Goal: Transaction & Acquisition: Purchase product/service

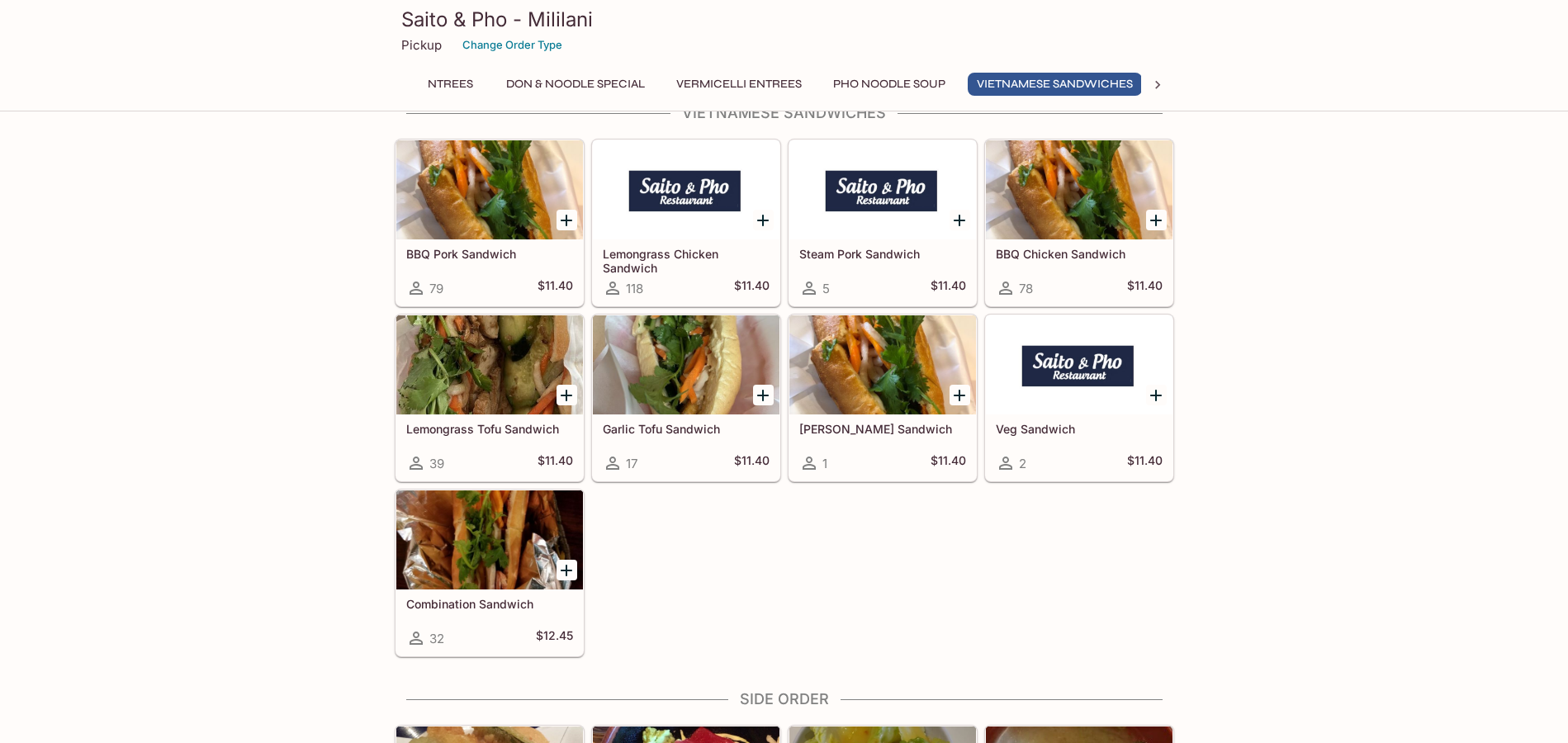
scroll to position [0, 136]
click at [559, 216] on icon "Add BBQ Pork Sandwich" at bounding box center [566, 220] width 20 height 20
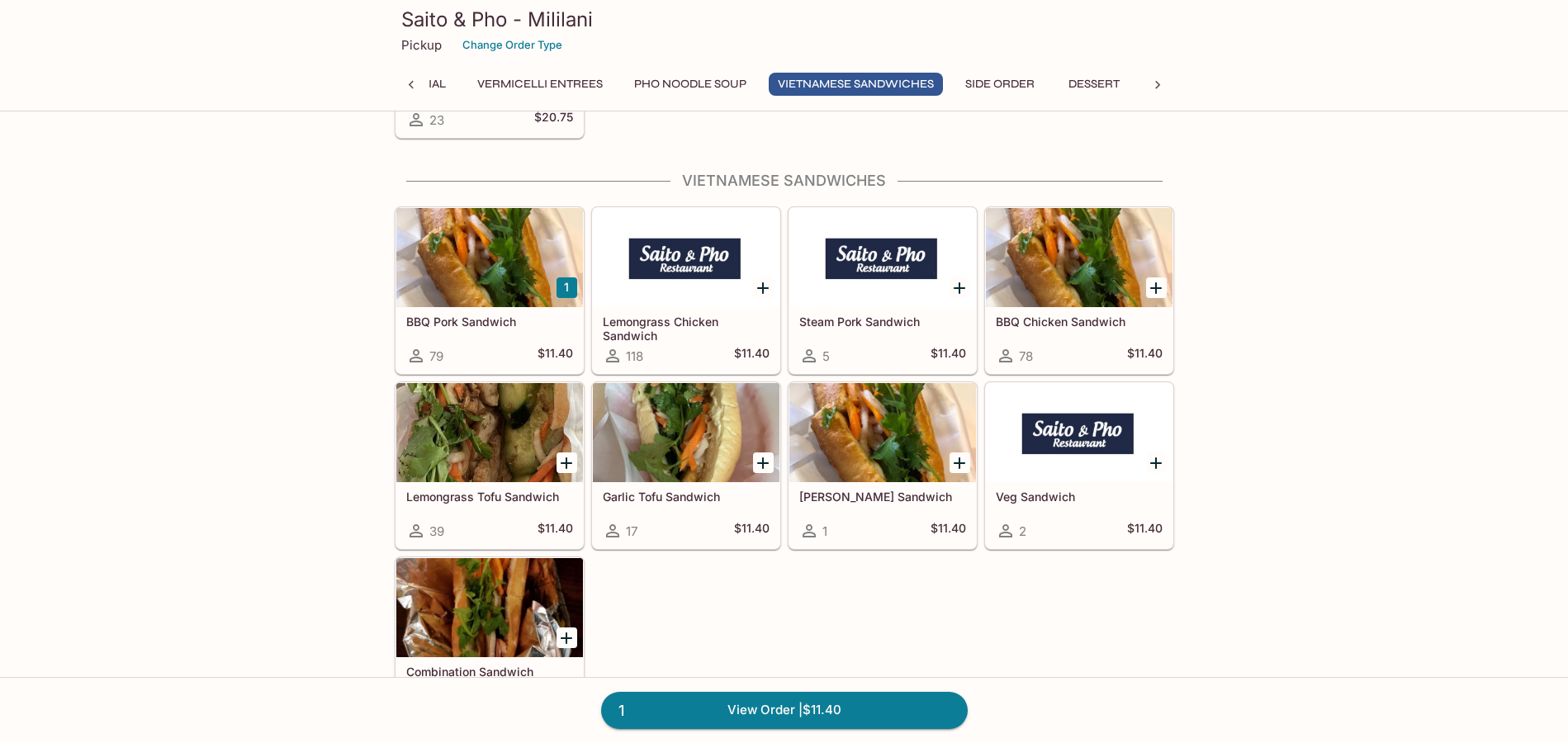
scroll to position [4447, 0]
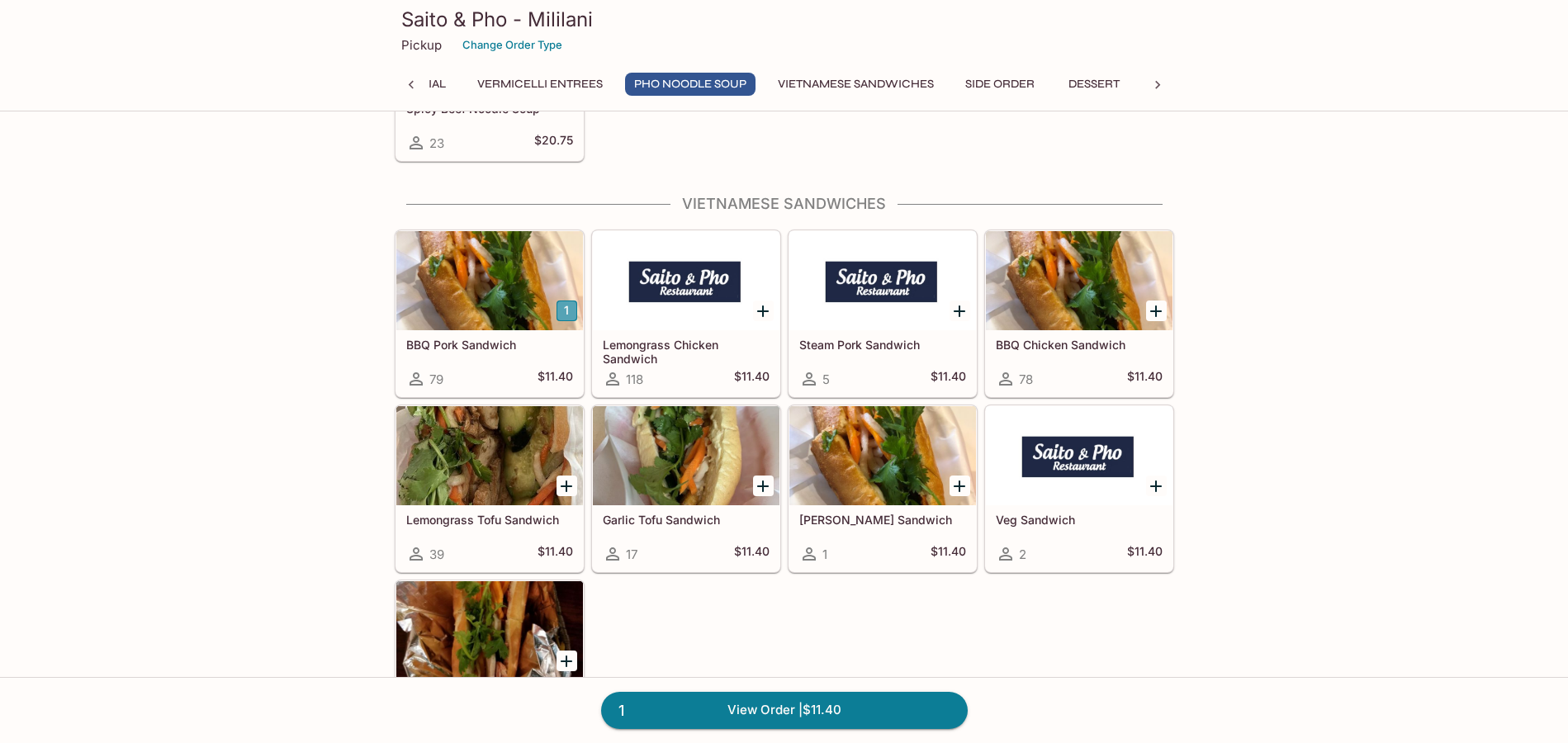
click at [567, 313] on button "1" at bounding box center [567, 311] width 21 height 21
click at [752, 710] on link "2 View Order | $22.80" at bounding box center [784, 709] width 366 height 36
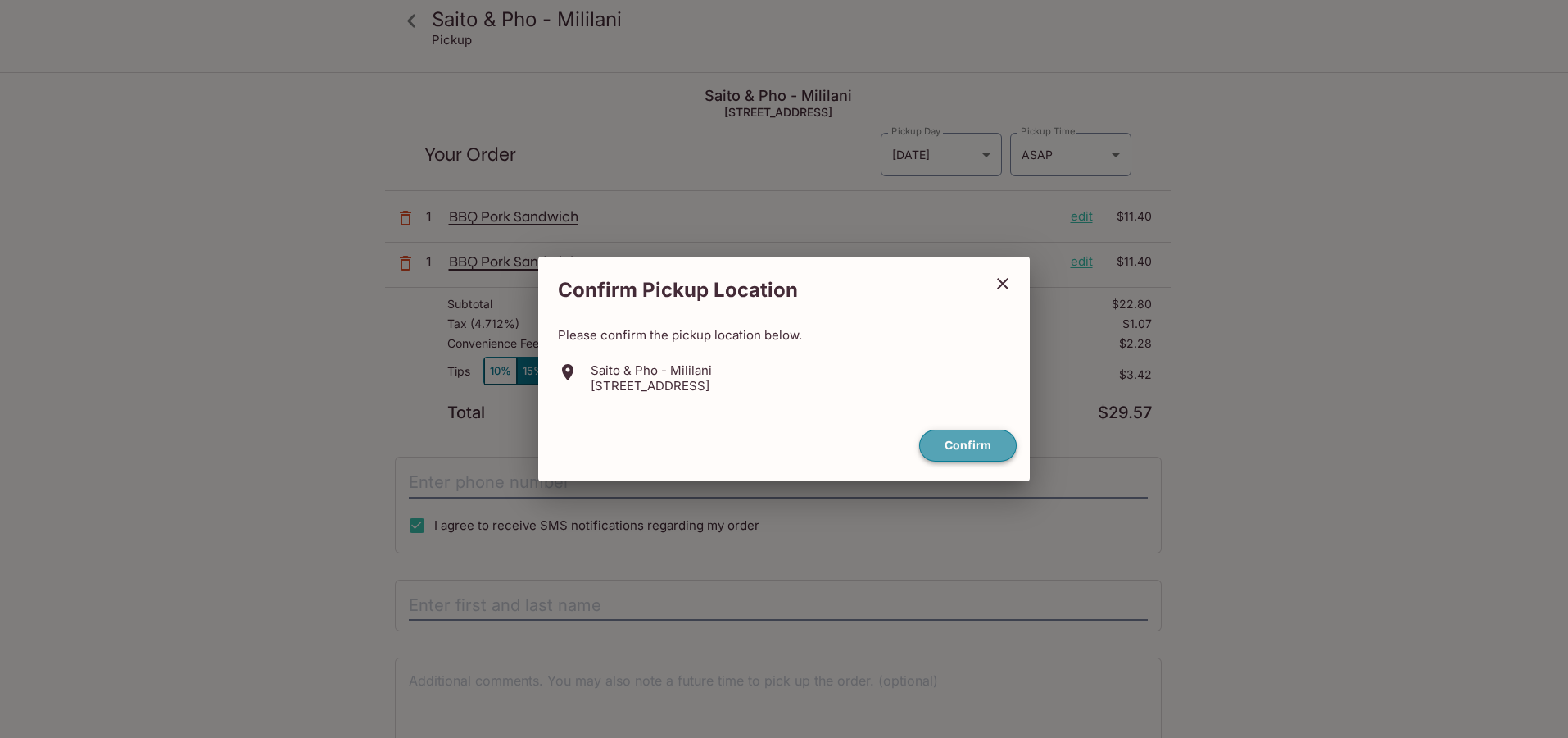
click at [974, 456] on button "Confirm" at bounding box center [968, 446] width 97 height 32
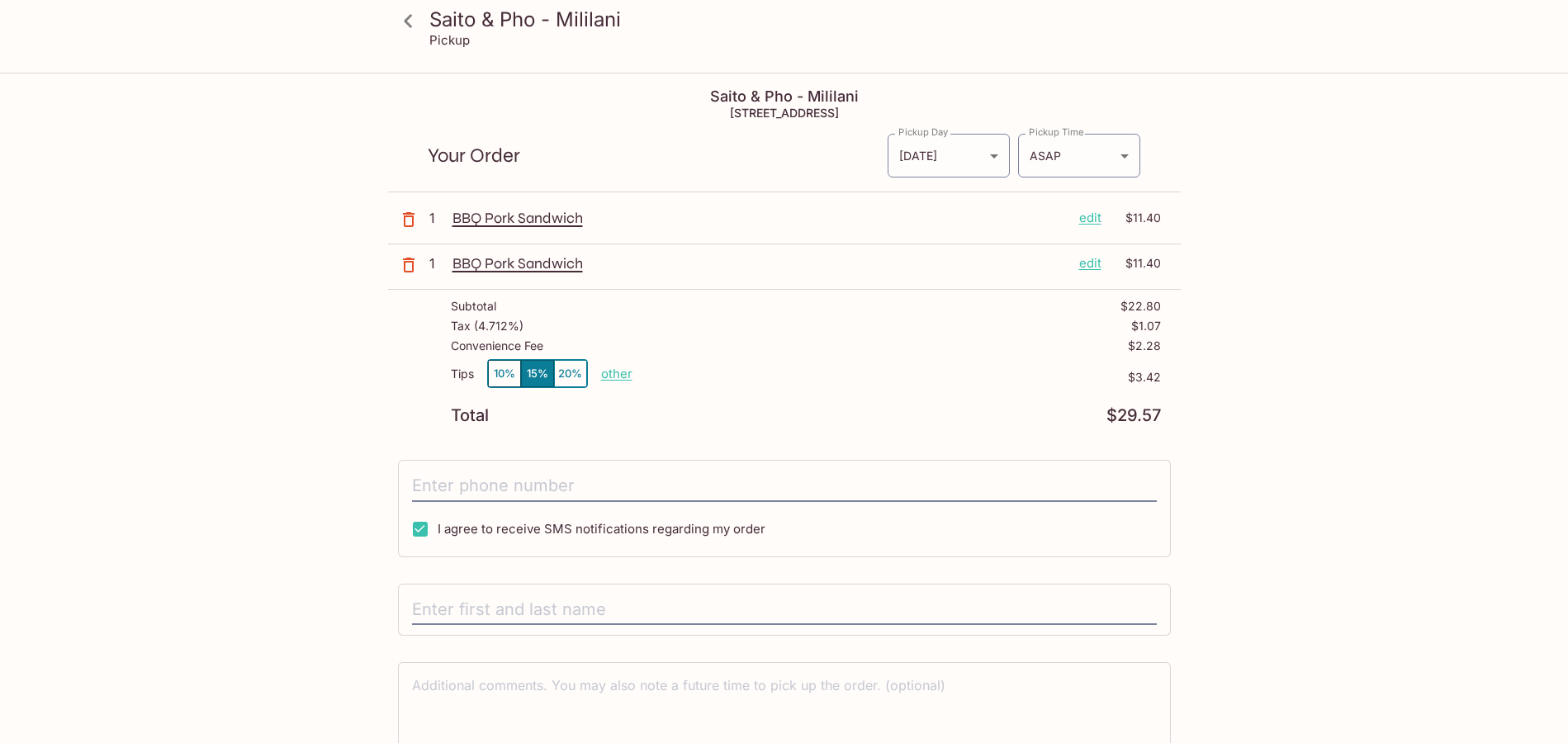
click at [620, 376] on p "other" at bounding box center [617, 373] width 32 height 15
drag, startPoint x: 696, startPoint y: 377, endPoint x: 766, endPoint y: 358, distance: 72.5
click at [794, 377] on div "Tips 10% 15% 20% Done 3.42 $3.42" at bounding box center [806, 383] width 710 height 49
type input "0.00"
click at [271, 393] on div "Saito & Pho - Mililani Pickup Saito & Pho - [GEOGRAPHIC_DATA] [STREET_ADDRESS] …" at bounding box center [784, 444] width 1057 height 741
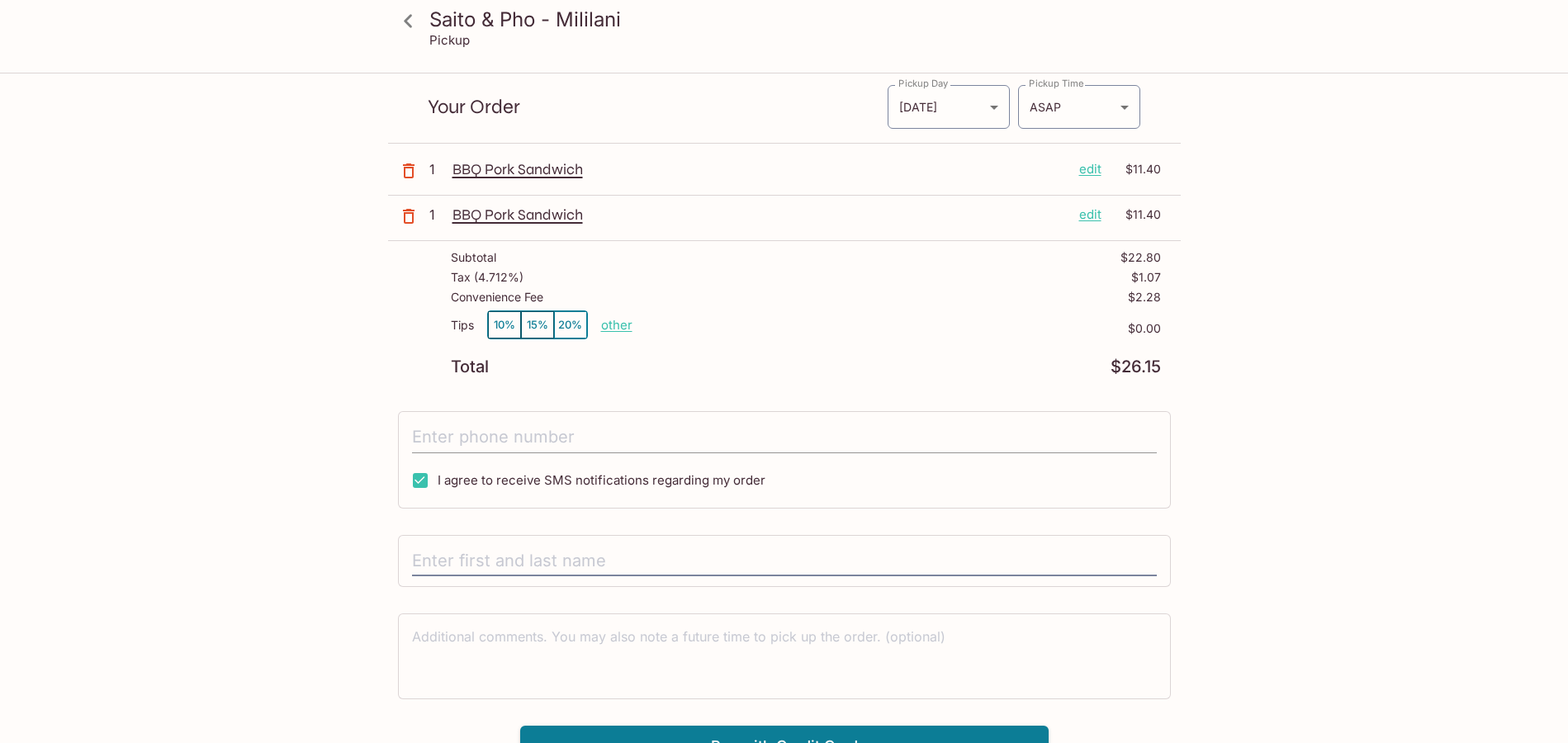
scroll to position [74, 0]
